Goal: Information Seeking & Learning: Find specific fact

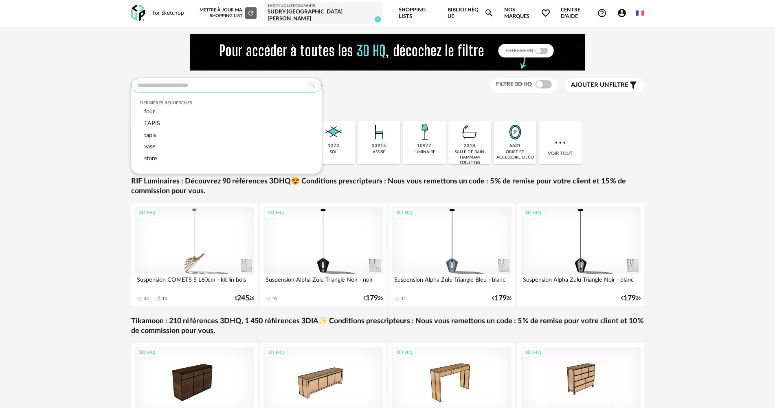
click at [202, 79] on input "text" at bounding box center [226, 85] width 191 height 15
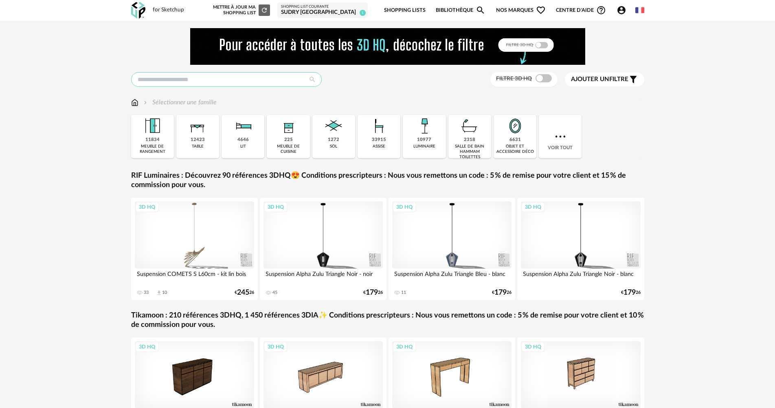
click at [217, 86] on input "text" at bounding box center [226, 79] width 191 height 15
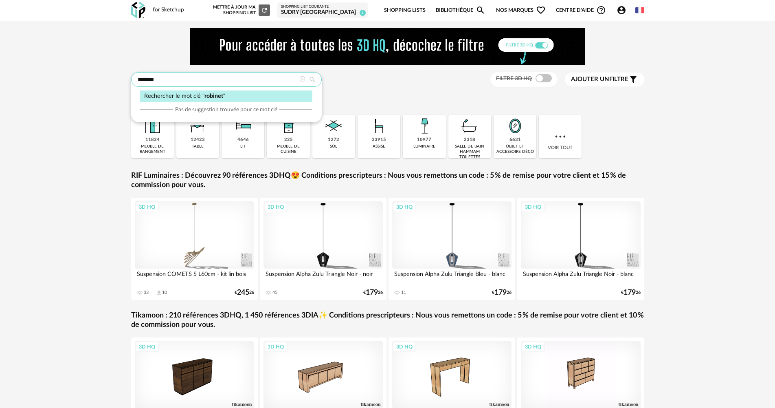
type input "*******"
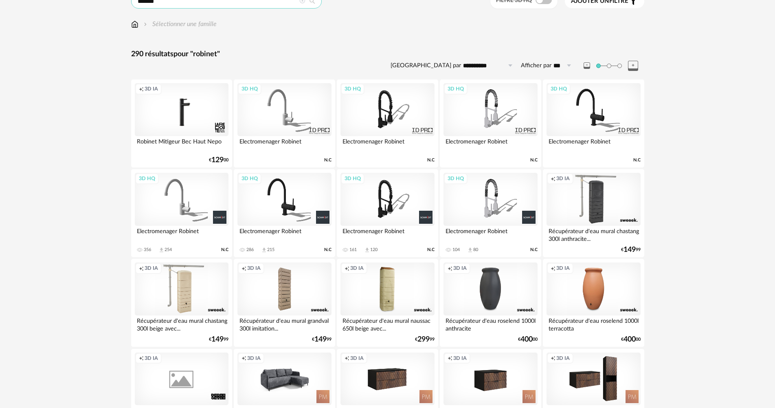
scroll to position [122, 0]
